Goal: Entertainment & Leisure: Consume media (video, audio)

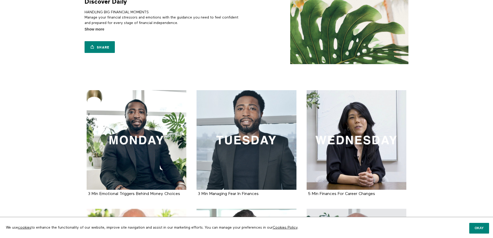
scroll to position [76, 0]
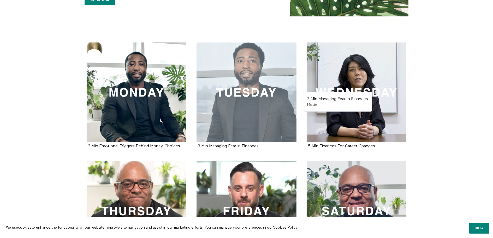
click at [250, 113] on div at bounding box center [247, 93] width 100 height 100
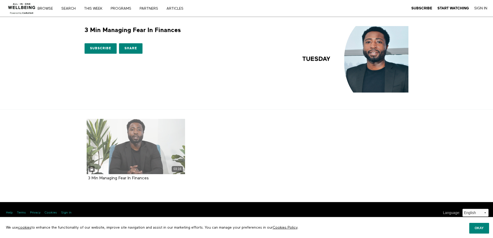
click at [138, 143] on div "03:16" at bounding box center [136, 146] width 99 height 55
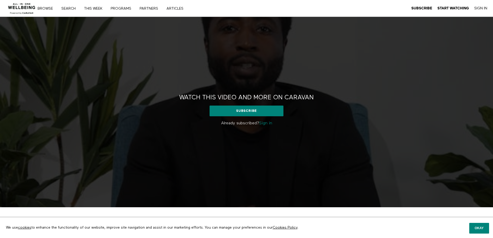
drag, startPoint x: 489, startPoint y: 230, endPoint x: 390, endPoint y: 173, distance: 114.3
click at [489, 230] on button "Okay" at bounding box center [479, 228] width 20 height 10
click at [268, 124] on link "Sign in" at bounding box center [265, 123] width 13 height 4
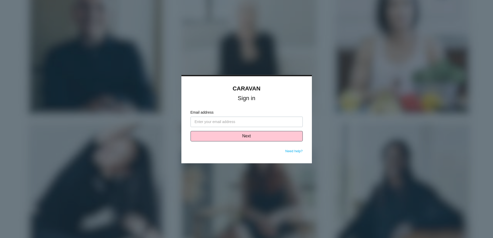
click at [347, 121] on div at bounding box center [246, 119] width 493 height 238
click at [290, 94] on div "CARAVAN Sign in" at bounding box center [247, 92] width 112 height 15
drag, startPoint x: 227, startPoint y: 51, endPoint x: 224, endPoint y: 56, distance: 5.8
click at [227, 51] on div at bounding box center [246, 119] width 493 height 238
